Goal: Download file/media

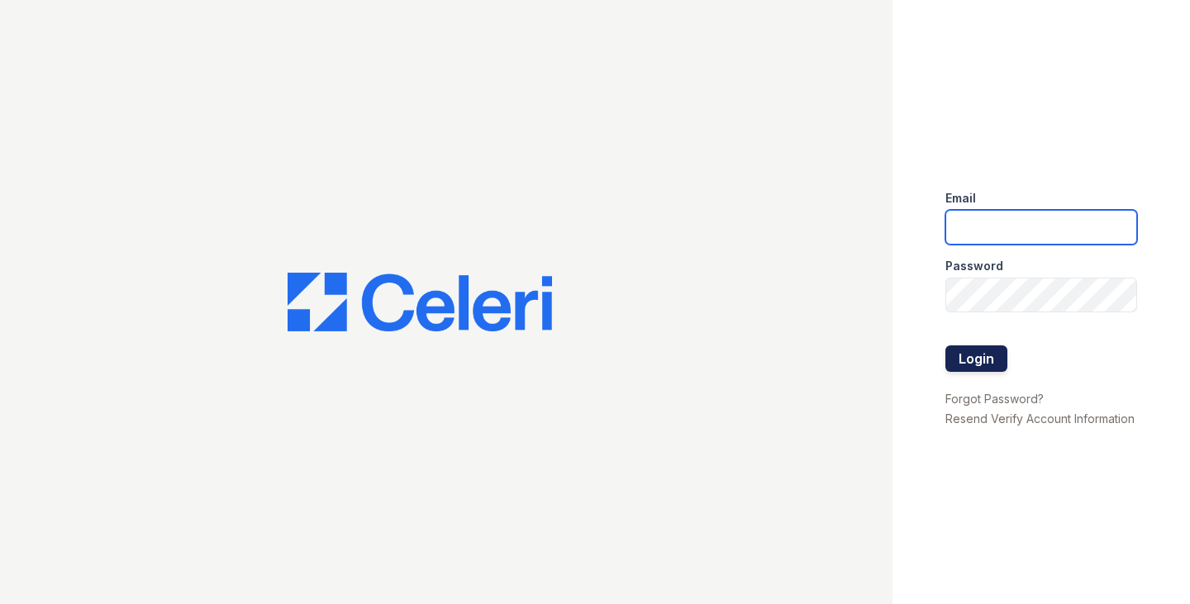
type input "[EMAIL_ADDRESS][DOMAIN_NAME]"
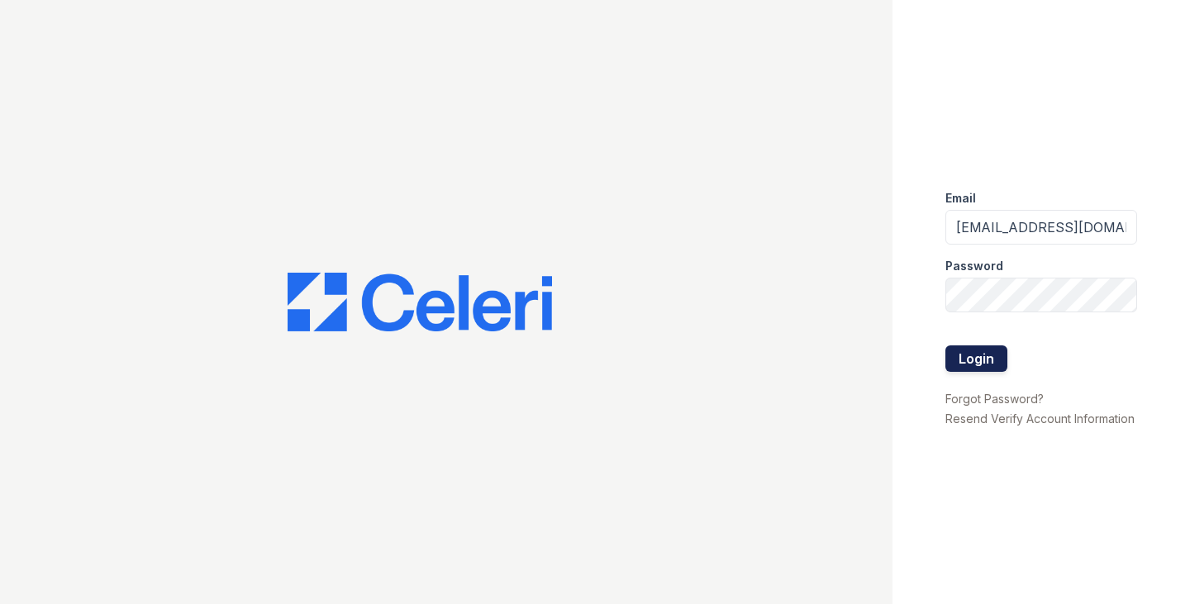
click at [981, 356] on button "Login" at bounding box center [976, 358] width 62 height 26
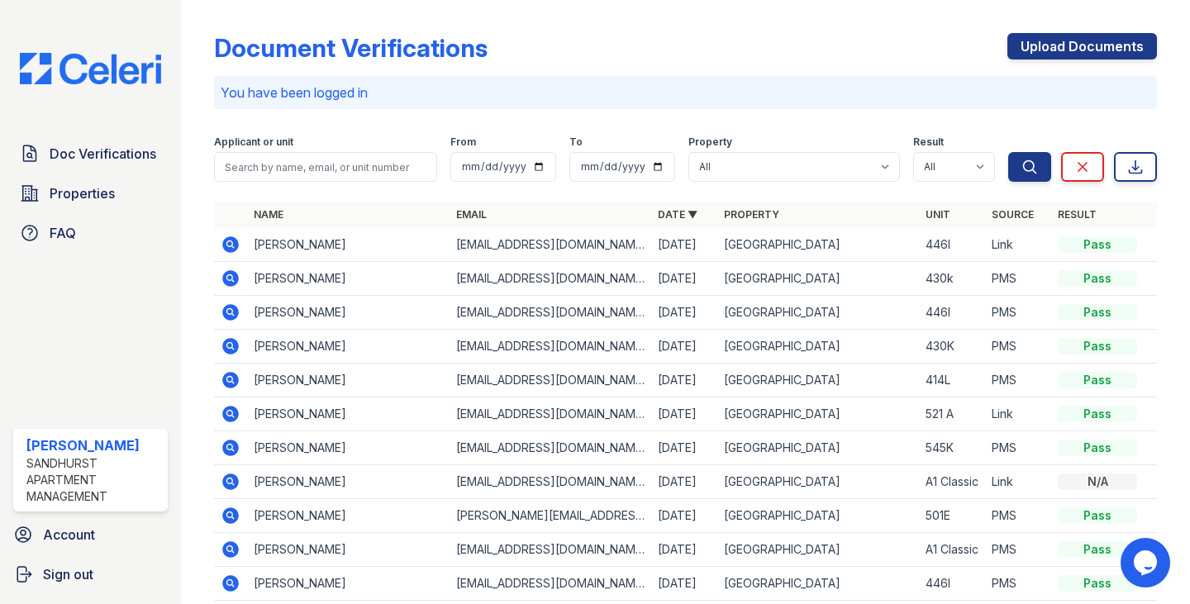
click at [230, 240] on icon at bounding box center [231, 244] width 17 height 17
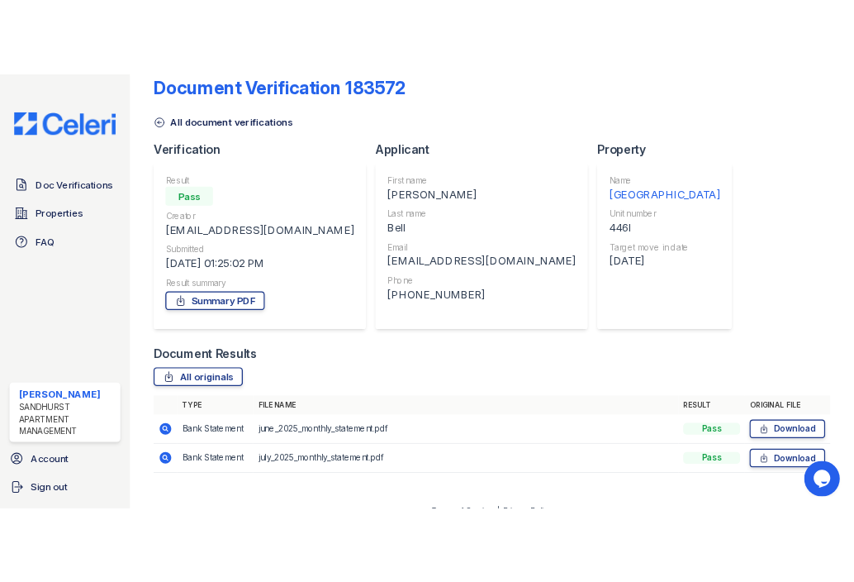
scroll to position [52, 0]
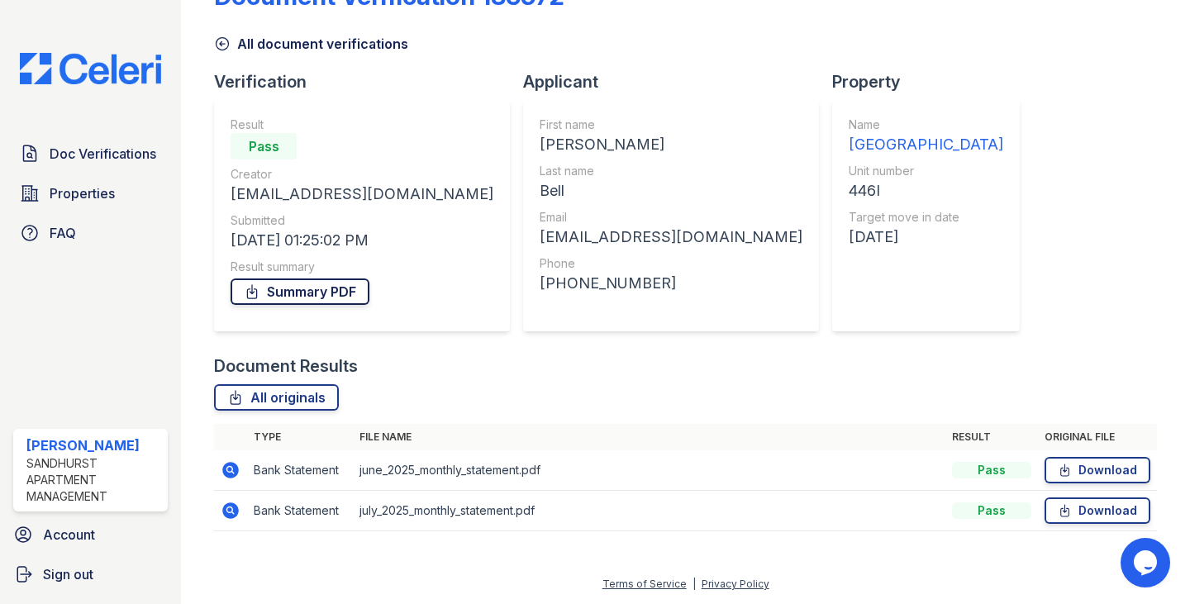
click at [302, 288] on link "Summary PDF" at bounding box center [300, 291] width 139 height 26
